Goal: Task Accomplishment & Management: Manage account settings

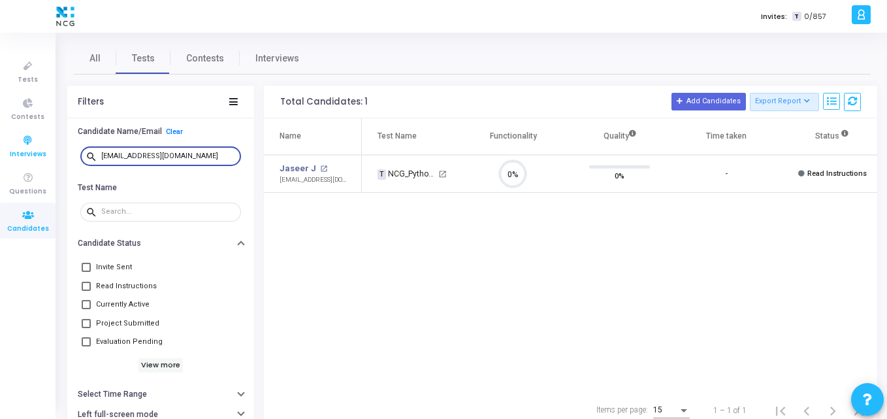
click at [0, 128] on div "Tests Contests Interviews Questions Candidates Invites: T 0/857 K Kajal Setting…" at bounding box center [443, 209] width 887 height 419
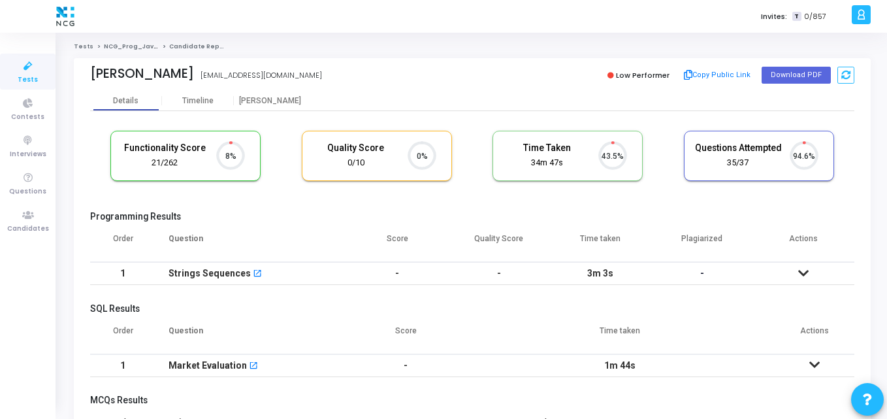
scroll to position [27, 33]
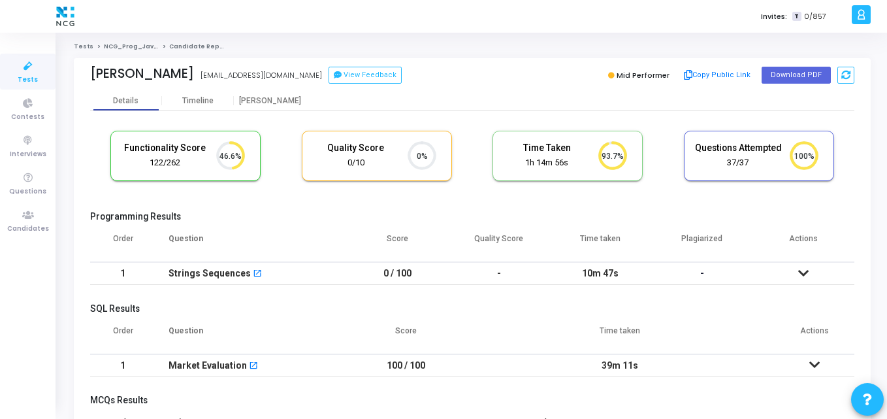
click at [285, 209] on cj-candidate-results "Functionality Score 122/262 46.6% Quality Score 0/10 0% Time Taken calculated o…" at bounding box center [472, 368] width 765 height 489
click at [773, 73] on button "Download PDF" at bounding box center [796, 75] width 69 height 17
drag, startPoint x: 86, startPoint y: 77, endPoint x: 174, endPoint y: 82, distance: 88.4
click at [174, 82] on div "[PERSON_NAME] [EMAIL_ADDRESS][DOMAIN_NAME] View Feedback Mid Performer Copy Pub…" at bounding box center [472, 74] width 797 height 33
copy div "[PERSON_NAME]"
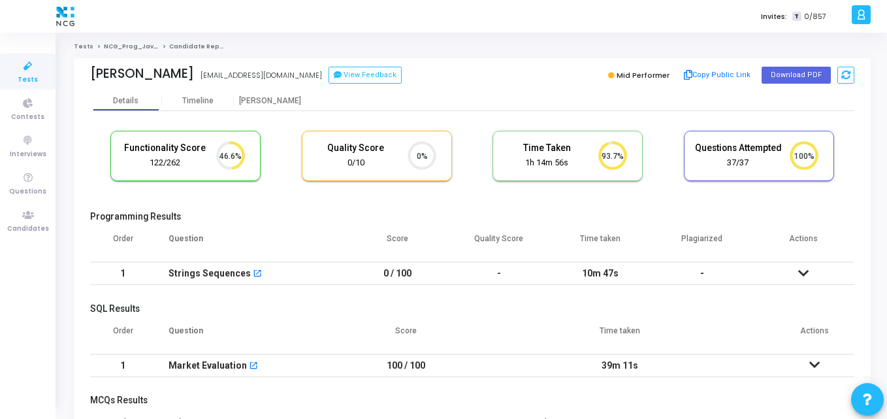
click at [369, 61] on div "[PERSON_NAME] [EMAIL_ADDRESS][DOMAIN_NAME] View Feedback Mid Performer Copy Pub…" at bounding box center [472, 74] width 765 height 33
